Goal: Information Seeking & Learning: Learn about a topic

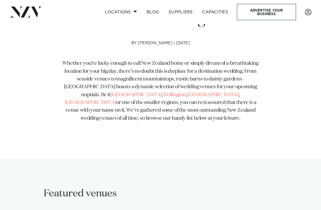
scroll to position [182, 0]
click at [111, 93] on link "[GEOGRAPHIC_DATA]" at bounding box center [136, 95] width 51 height 5
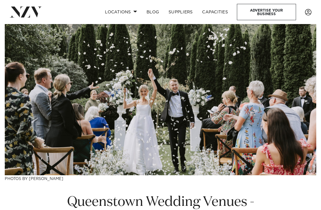
click at [123, 13] on link "Locations" at bounding box center [121, 12] width 42 height 13
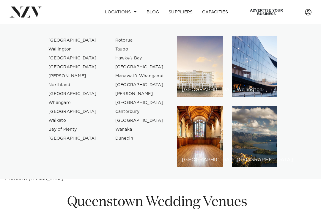
click at [53, 66] on link "[GEOGRAPHIC_DATA]" at bounding box center [73, 67] width 58 height 9
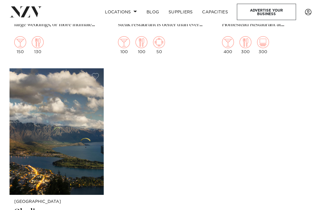
scroll to position [969, 0]
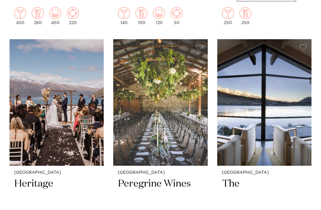
scroll to position [490, 0]
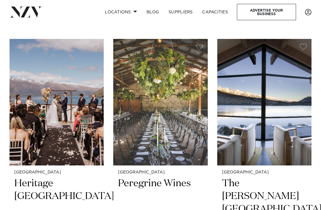
click at [61, 177] on h2 "Heritage [GEOGRAPHIC_DATA]" at bounding box center [56, 196] width 85 height 39
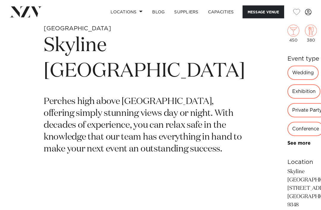
scroll to position [154, 0]
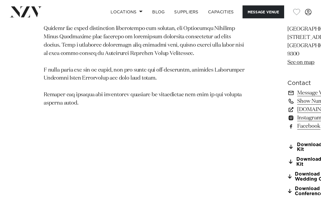
scroll to position [400, 0]
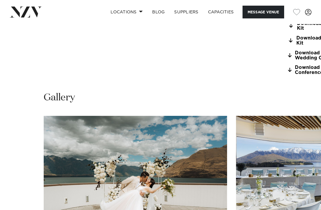
scroll to position [521, 0]
copy p "Heritage [GEOGRAPHIC_DATA] [STREET_ADDRESS]"
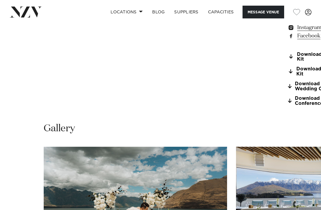
scroll to position [490, 0]
